Goal: Find contact information: Find contact information

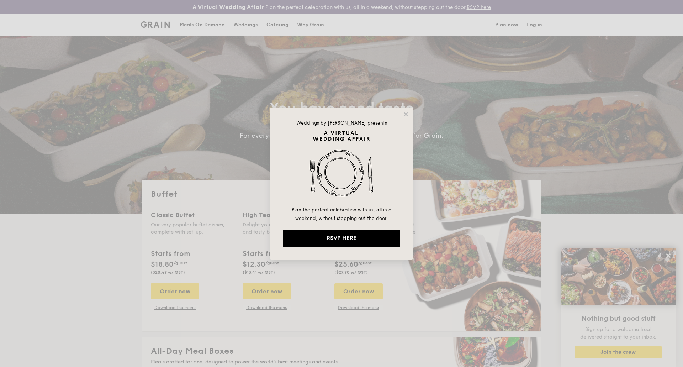
select select
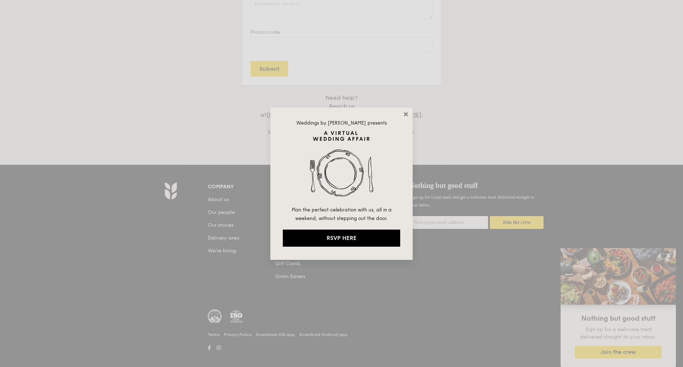
click at [406, 115] on icon at bounding box center [406, 114] width 6 height 6
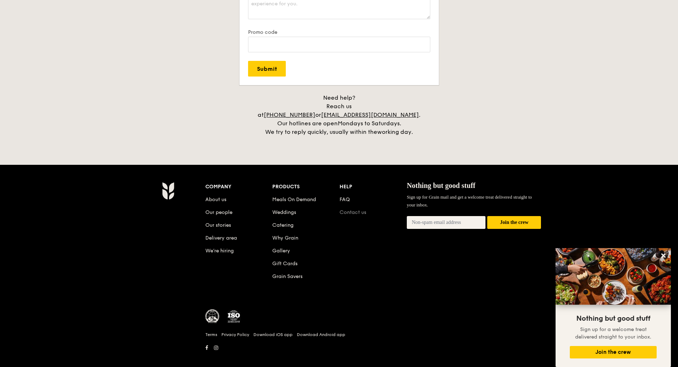
click at [351, 209] on link "Contact us" at bounding box center [352, 212] width 27 height 6
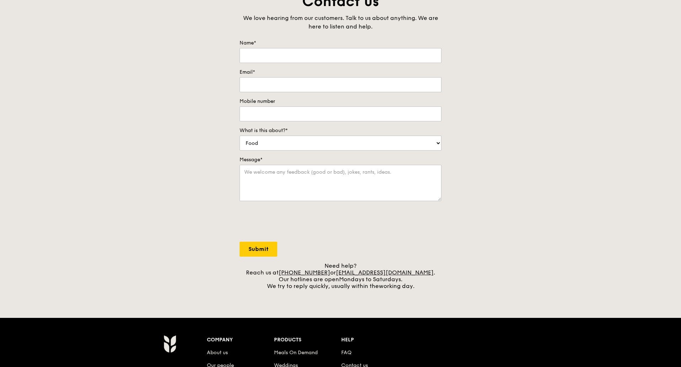
scroll to position [107, 0]
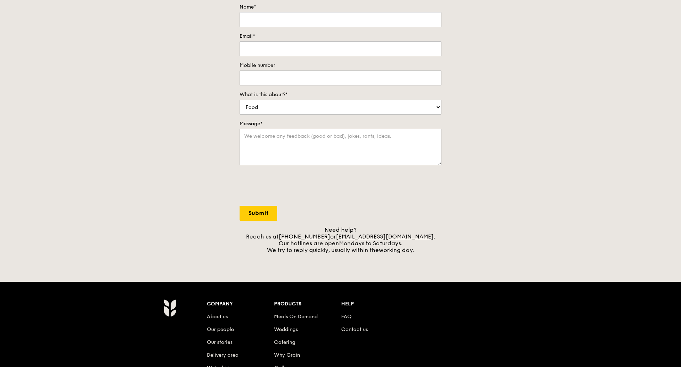
drag, startPoint x: 258, startPoint y: 237, endPoint x: 483, endPoint y: 266, distance: 226.3
click at [483, 266] on div "A Virtual Wedding Affair Plan the perfect celebration with us, all in a weekend…" at bounding box center [340, 192] width 681 height 599
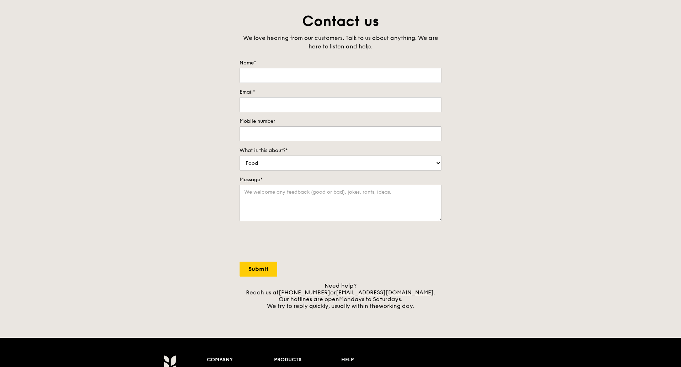
scroll to position [0, 0]
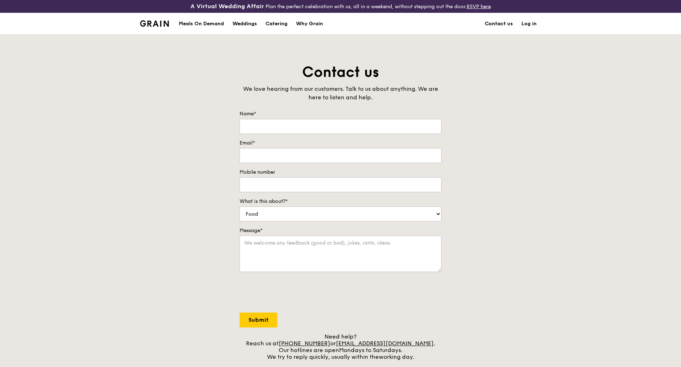
click at [505, 26] on link "Contact us" at bounding box center [499, 23] width 37 height 21
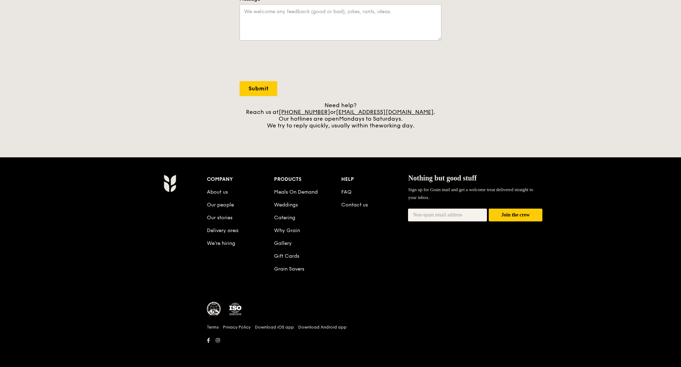
scroll to position [232, 0]
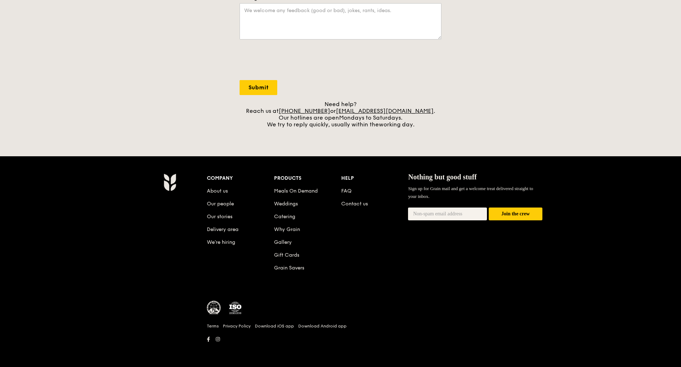
click at [361, 210] on div "Company About us Our people Our stories Delivery area We’re hiring Products Mea…" at bounding box center [375, 228] width 336 height 110
click at [361, 206] on link "Contact us" at bounding box center [354, 204] width 27 height 6
click at [350, 190] on link "FAQ" at bounding box center [346, 191] width 10 height 6
